Goal: Consume media (video, audio)

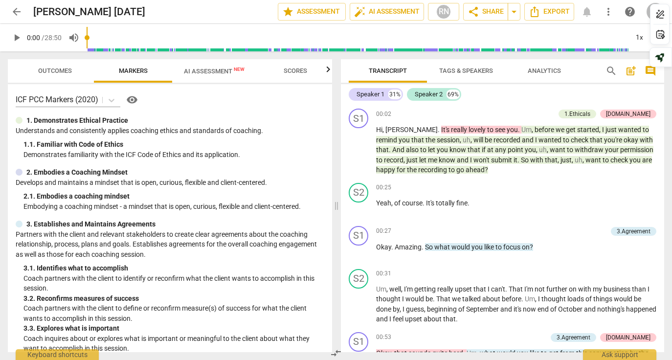
scroll to position [2690, 0]
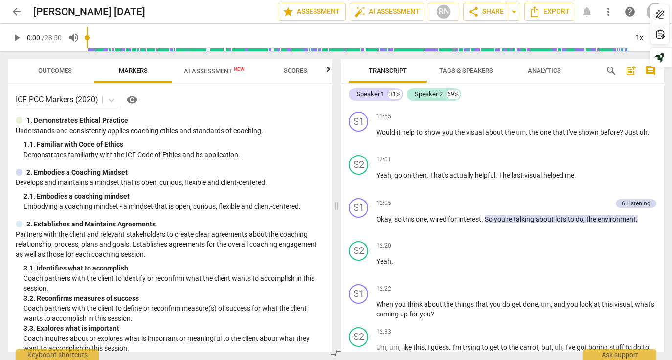
click at [12, 12] on span "arrow_back" at bounding box center [17, 12] width 12 height 12
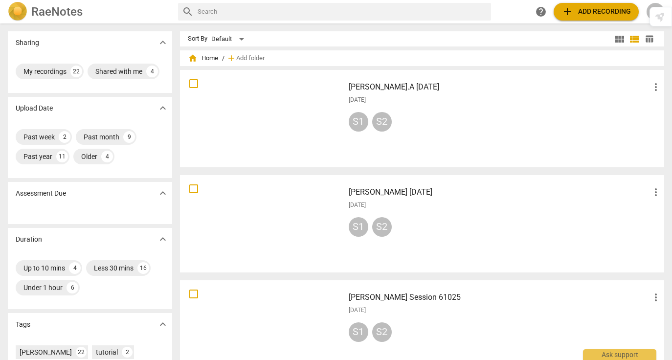
click at [280, 127] on div at bounding box center [262, 118] width 158 height 91
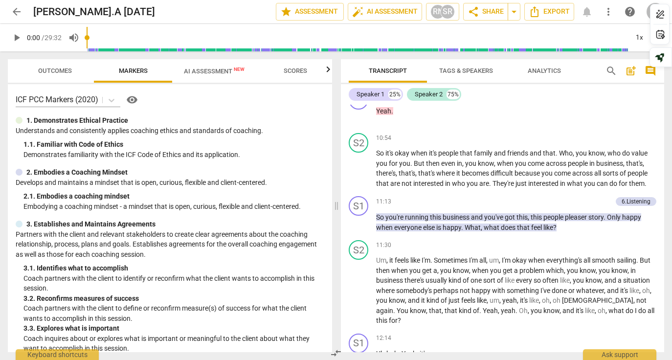
scroll to position [2435, 0]
click at [17, 37] on span "play_arrow" at bounding box center [17, 38] width 12 height 12
click at [20, 36] on span "pause" at bounding box center [17, 38] width 12 height 12
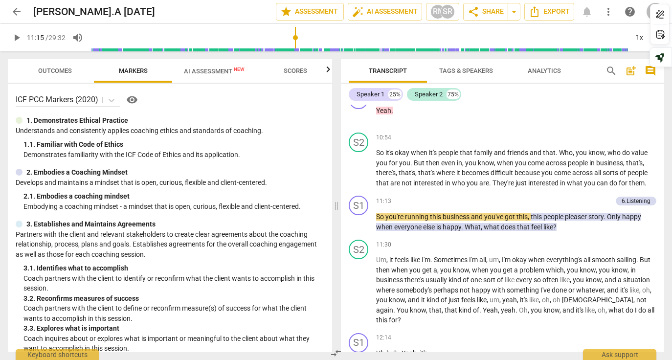
drag, startPoint x: 90, startPoint y: 38, endPoint x: 296, endPoint y: 40, distance: 206.5
click at [296, 40] on input "range" at bounding box center [360, 37] width 538 height 31
click at [15, 36] on span "play_arrow" at bounding box center [17, 38] width 12 height 12
drag, startPoint x: 296, startPoint y: 36, endPoint x: 289, endPoint y: 36, distance: 6.8
click at [289, 36] on input "range" at bounding box center [360, 37] width 538 height 31
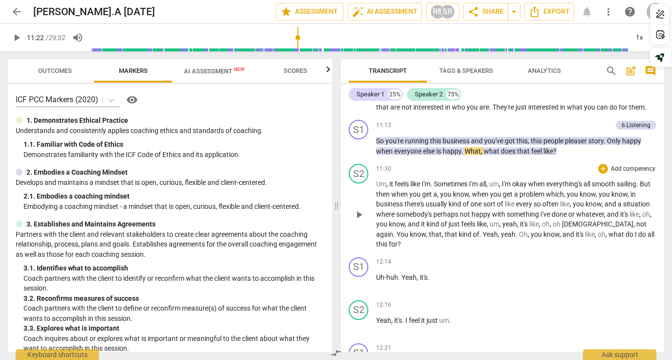
scroll to position [2510, 0]
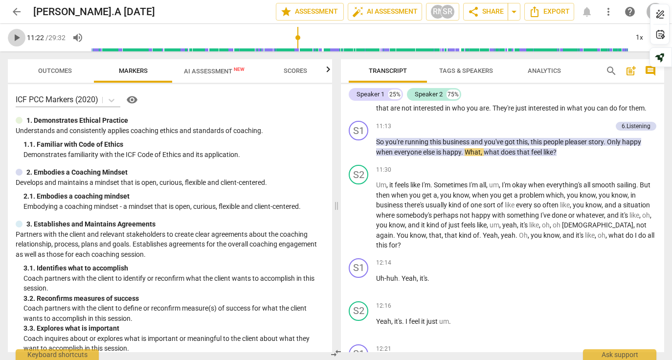
click at [15, 39] on span "play_arrow" at bounding box center [17, 38] width 12 height 12
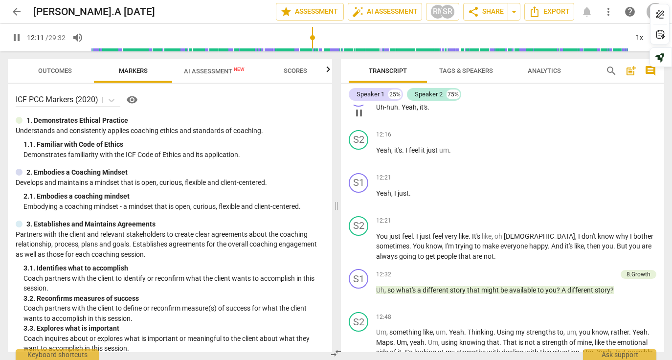
scroll to position [2682, 0]
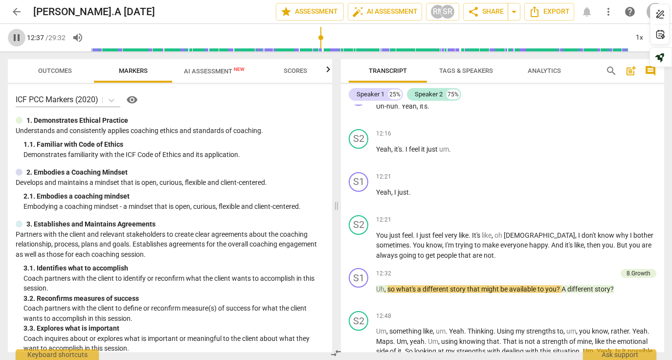
click at [15, 36] on span "pause" at bounding box center [17, 38] width 12 height 12
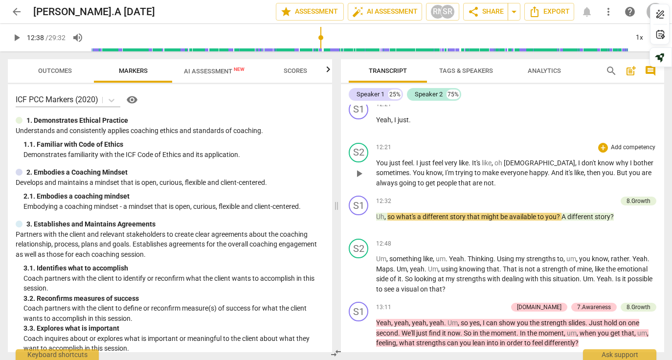
scroll to position [2772, 0]
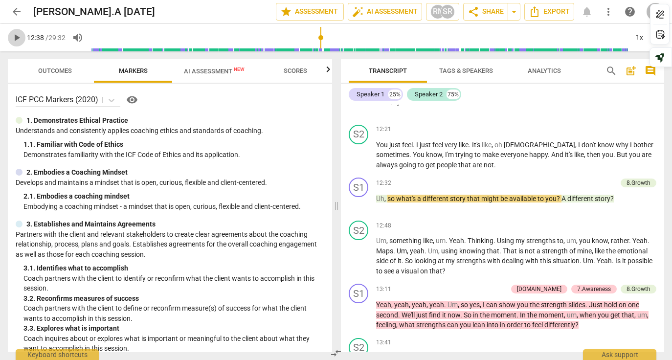
click at [18, 37] on span "play_arrow" at bounding box center [17, 38] width 12 height 12
click at [17, 41] on span "pause" at bounding box center [17, 38] width 12 height 12
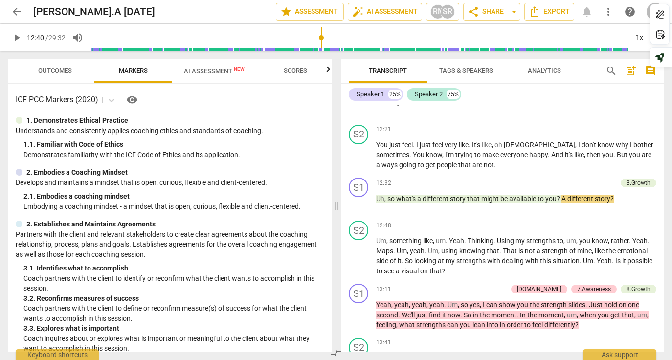
click at [19, 37] on span "play_arrow" at bounding box center [17, 38] width 12 height 12
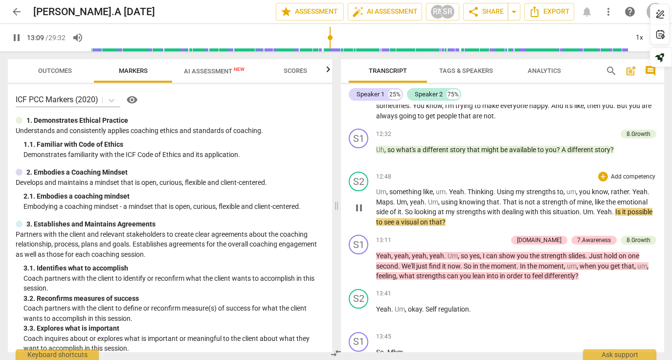
scroll to position [2823, 0]
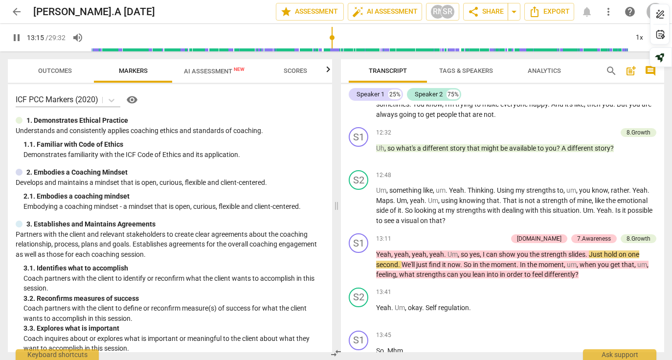
click at [16, 35] on span "pause" at bounding box center [17, 38] width 12 height 12
click at [18, 36] on span "play_arrow" at bounding box center [17, 38] width 12 height 12
click at [19, 36] on span "pause" at bounding box center [17, 38] width 12 height 12
click at [15, 39] on span "play_arrow" at bounding box center [17, 38] width 12 height 12
click at [21, 37] on span "pause" at bounding box center [17, 38] width 12 height 12
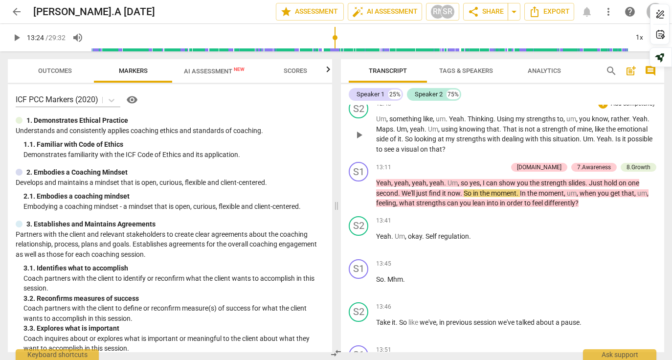
scroll to position [2895, 0]
click at [17, 39] on span "play_arrow" at bounding box center [17, 38] width 12 height 12
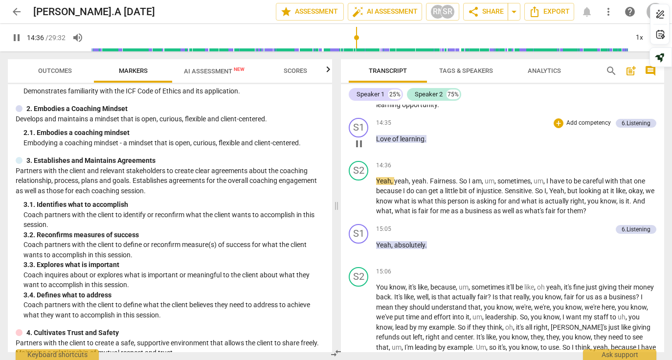
scroll to position [3401, 0]
click at [23, 36] on span "pause" at bounding box center [17, 38] width 18 height 12
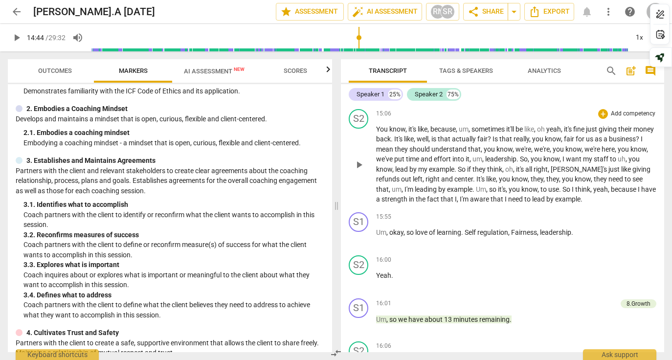
scroll to position [3557, 0]
click at [21, 38] on span "play_arrow" at bounding box center [17, 38] width 12 height 12
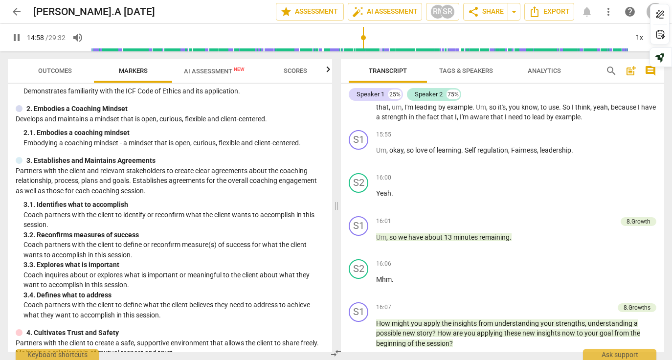
scroll to position [3641, 0]
click at [15, 35] on span "pause" at bounding box center [17, 38] width 12 height 12
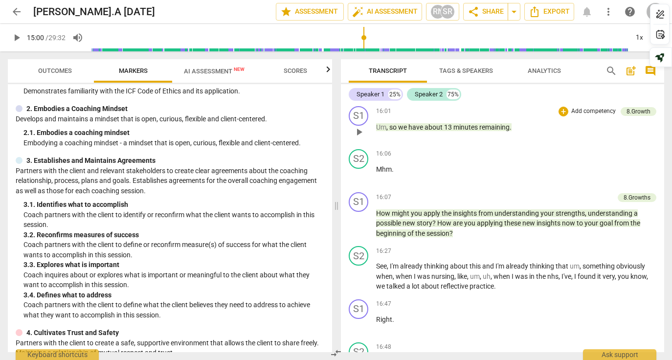
scroll to position [3751, 0]
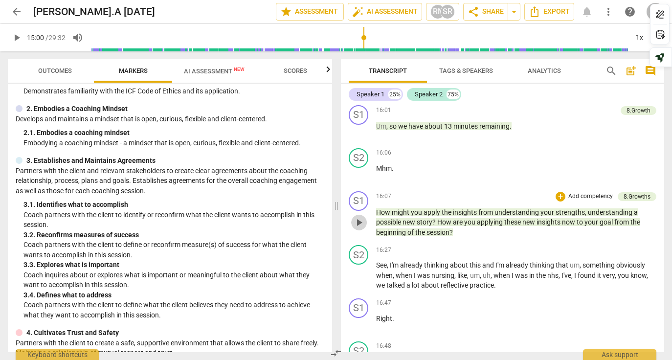
click at [361, 228] on span "play_arrow" at bounding box center [359, 223] width 12 height 12
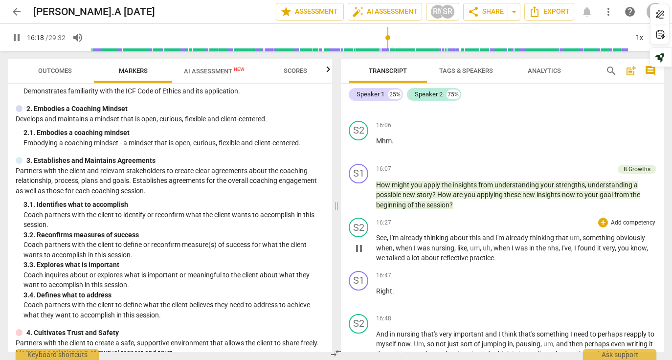
scroll to position [3784, 0]
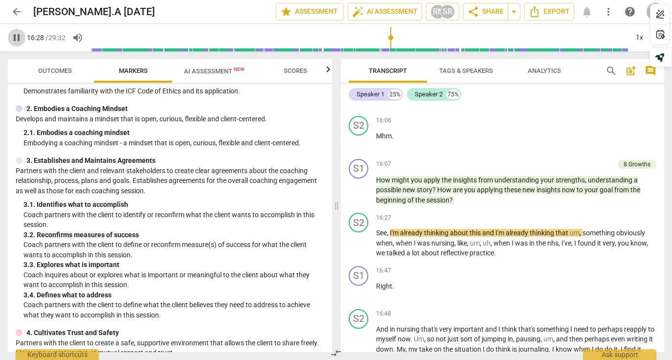
click at [12, 41] on span "pause" at bounding box center [17, 38] width 12 height 12
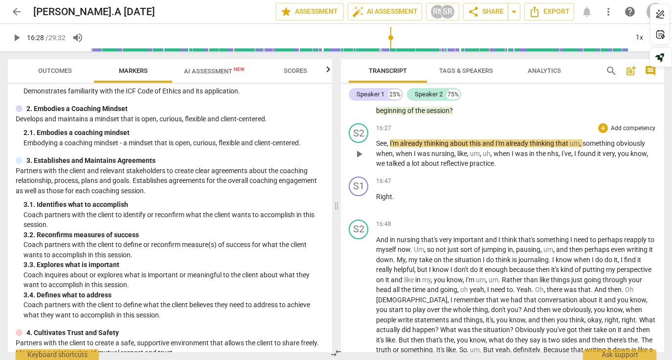
scroll to position [3872, 0]
click at [18, 37] on span "play_arrow" at bounding box center [17, 38] width 12 height 12
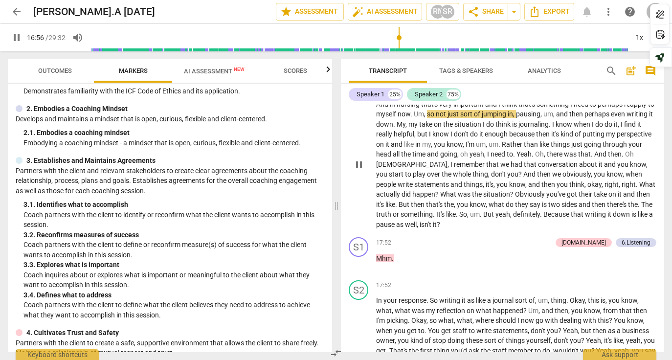
scroll to position [4007, 0]
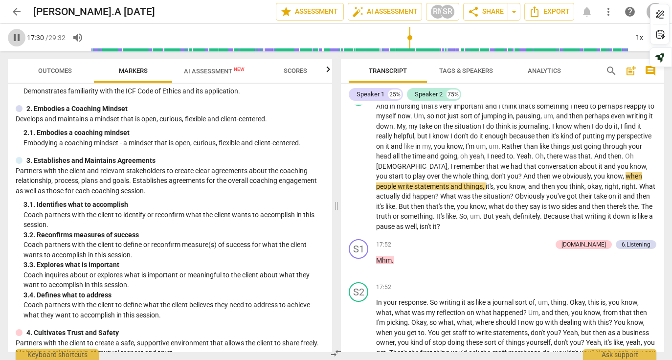
click at [13, 38] on span "pause" at bounding box center [17, 38] width 12 height 12
type input "1051"
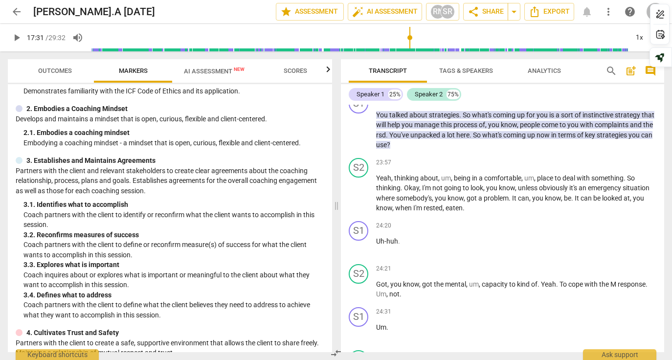
scroll to position [5839, 0]
